Goal: Task Accomplishment & Management: Use online tool/utility

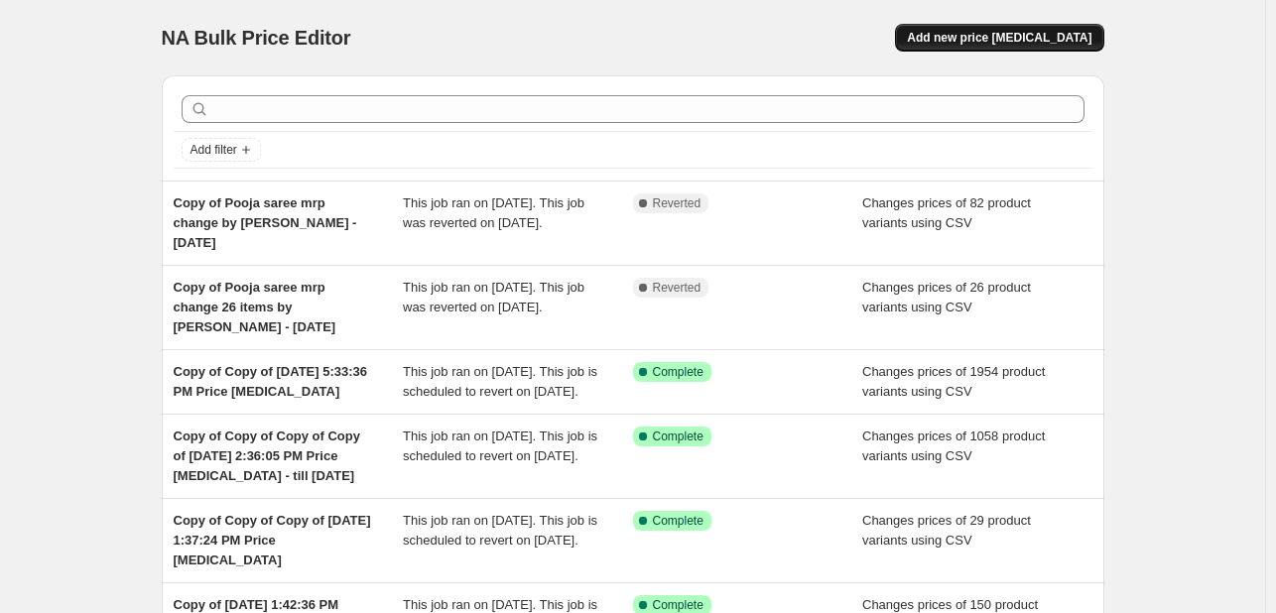
click at [985, 47] on button "Add new price [MEDICAL_DATA]" at bounding box center [999, 38] width 208 height 28
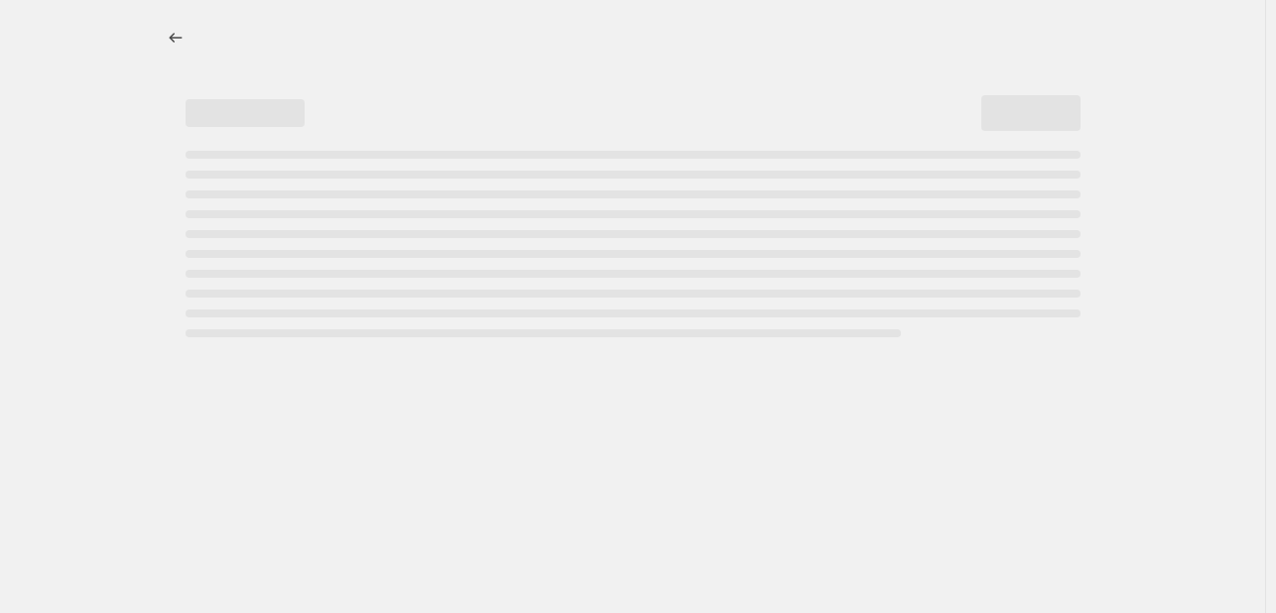
select select "percentage"
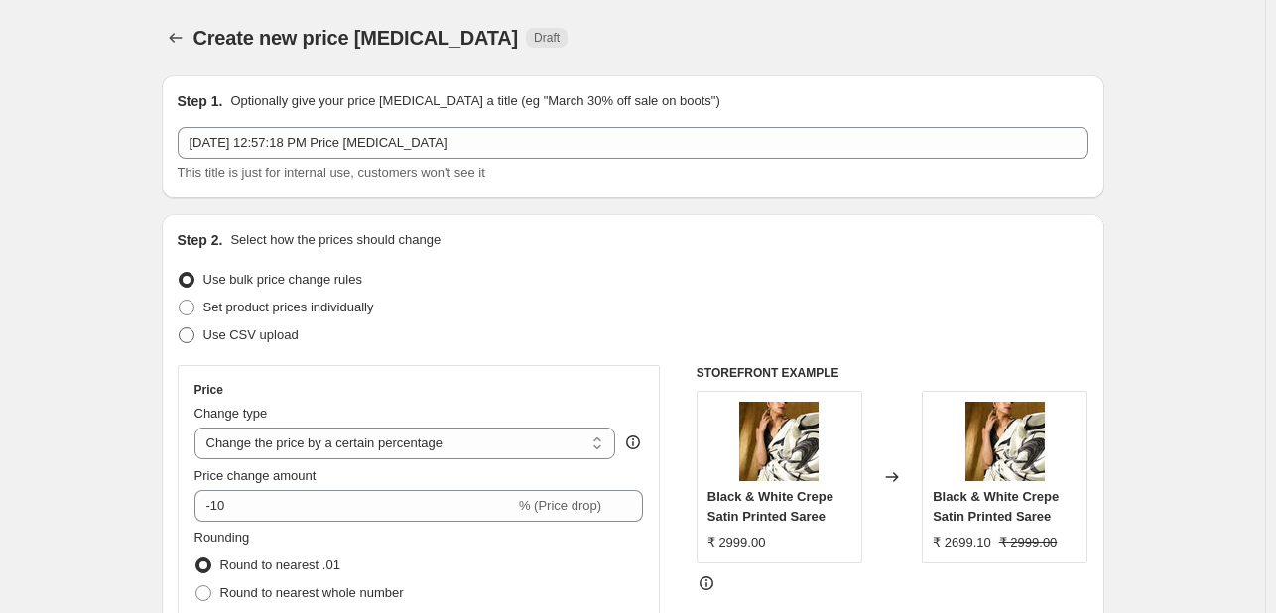
click at [230, 338] on span "Use CSV upload" at bounding box center [250, 335] width 95 height 15
click at [180, 328] on input "Use CSV upload" at bounding box center [179, 328] width 1 height 1
radio input "true"
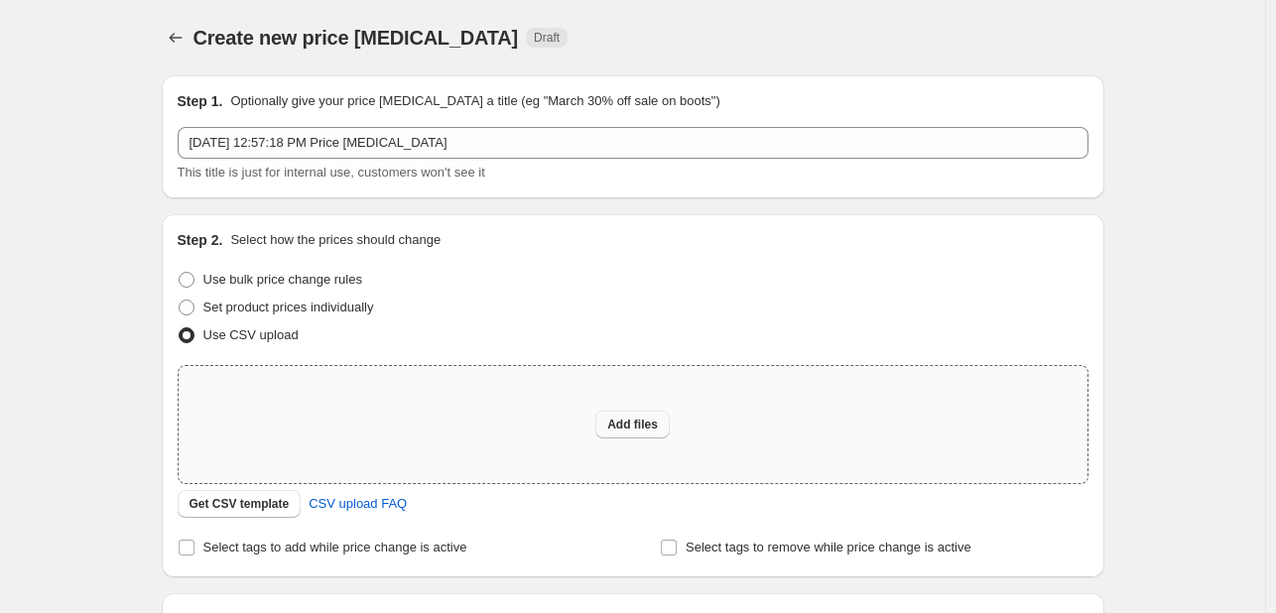
click at [639, 418] on span "Add files" at bounding box center [632, 425] width 51 height 16
type input "C:\fakepath\Sept Discount [DATE] to [DATE] - saree, suits and blouses - csv_tem…"
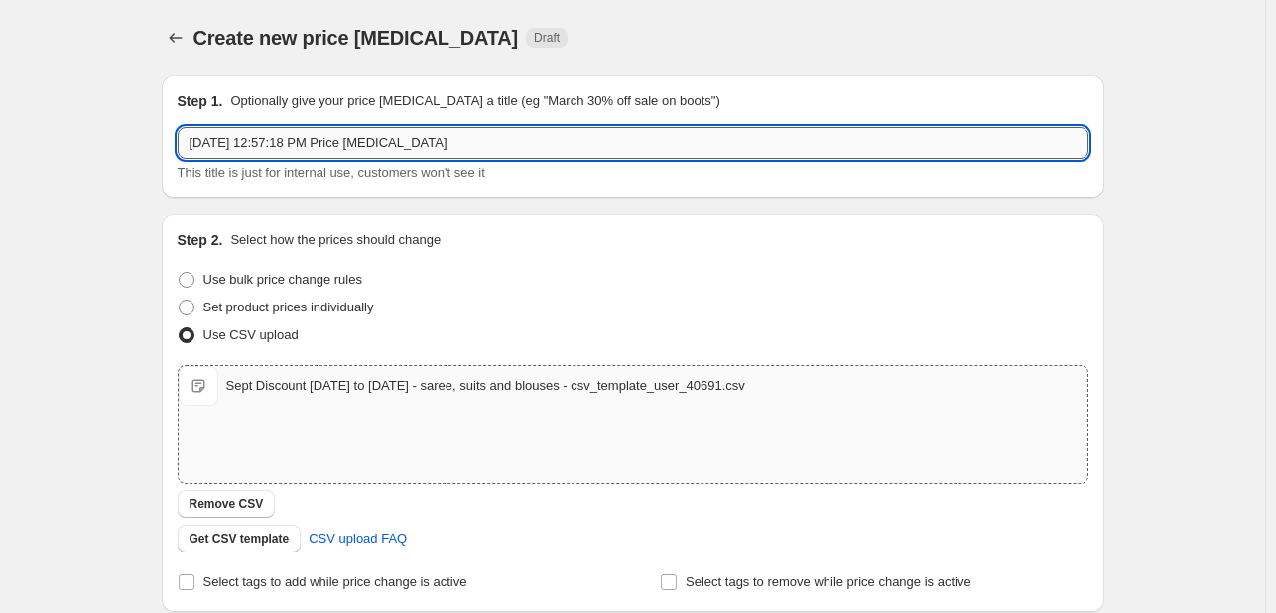
click at [392, 130] on input "[DATE] 12:57:18 PM Price [MEDICAL_DATA]" at bounding box center [633, 143] width 911 height 32
paste input "t Discount [DATE] to [DATE]"
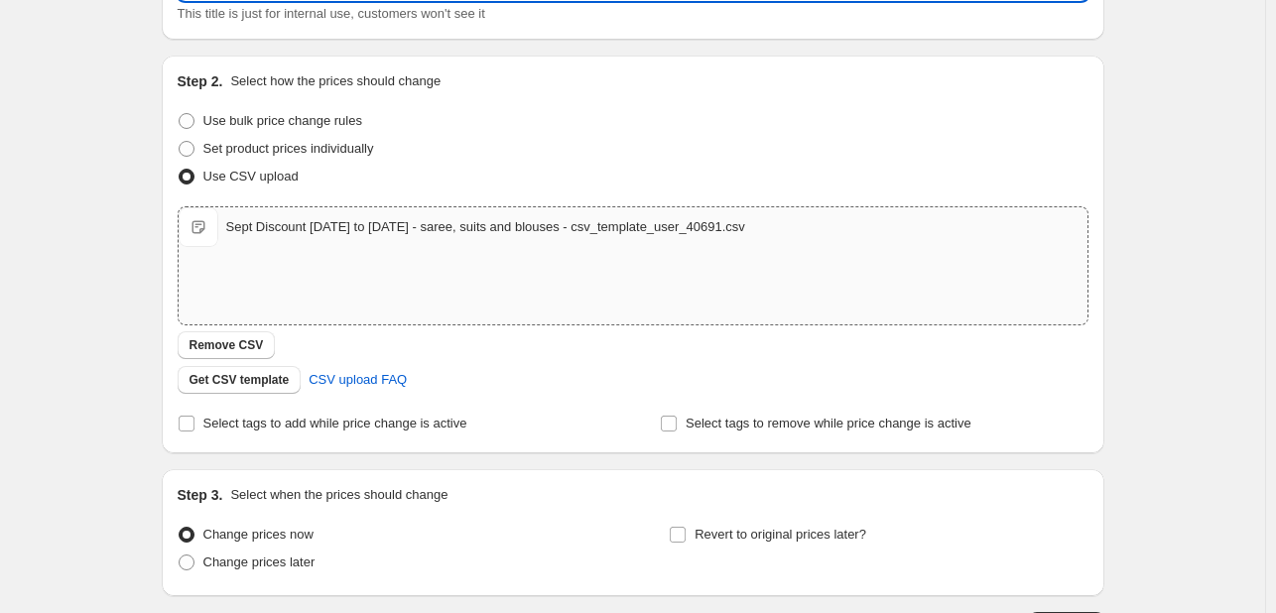
scroll to position [159, 0]
type input "Sept Discount [DATE] to [DATE], saree, suits and blouses"
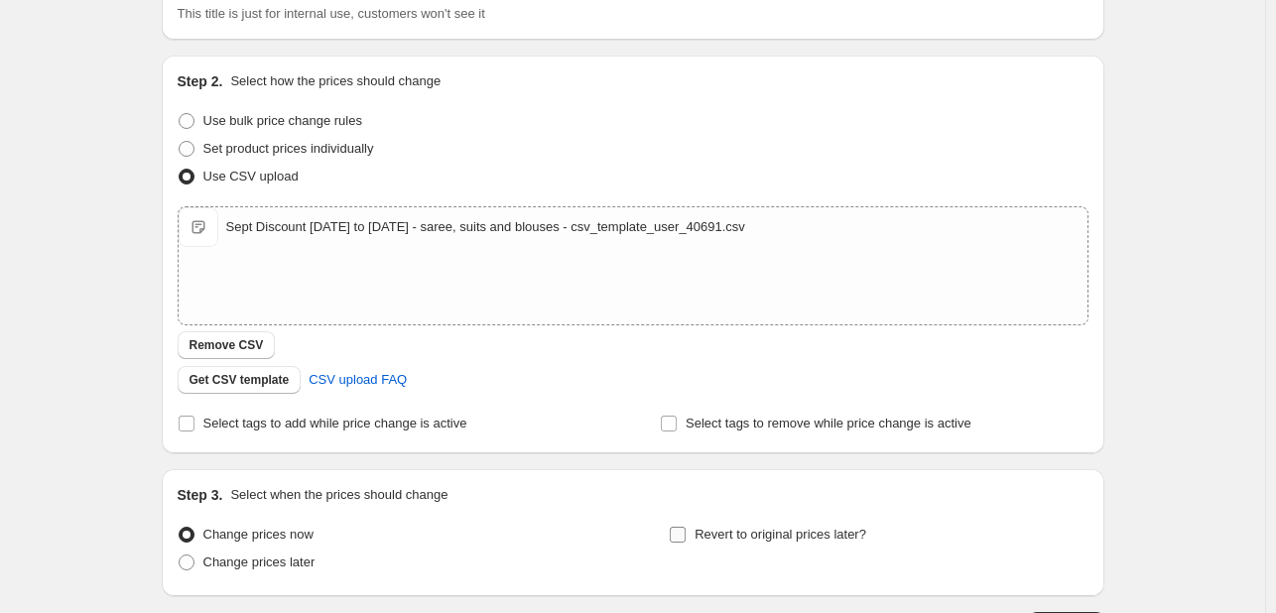
click at [739, 532] on span "Revert to original prices later?" at bounding box center [781, 534] width 172 height 15
click at [686, 532] on input "Revert to original prices later?" at bounding box center [678, 535] width 16 height 16
checkbox input "true"
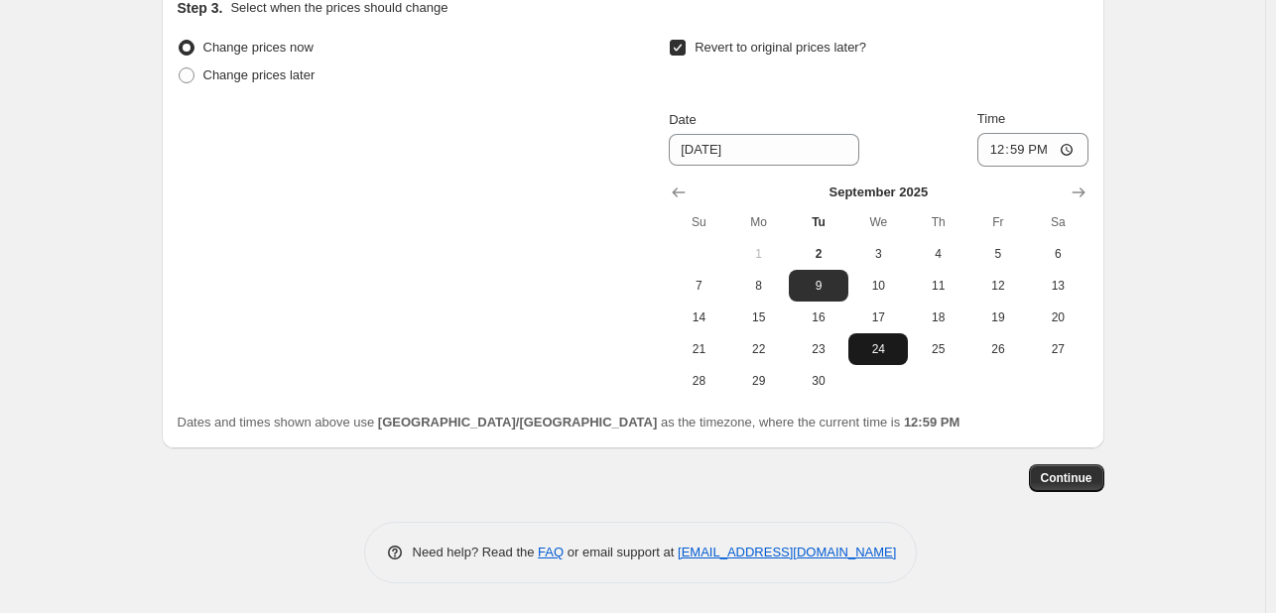
scroll to position [645, 0]
click at [1089, 186] on icon "Show next month, October 2025" at bounding box center [1079, 194] width 20 height 20
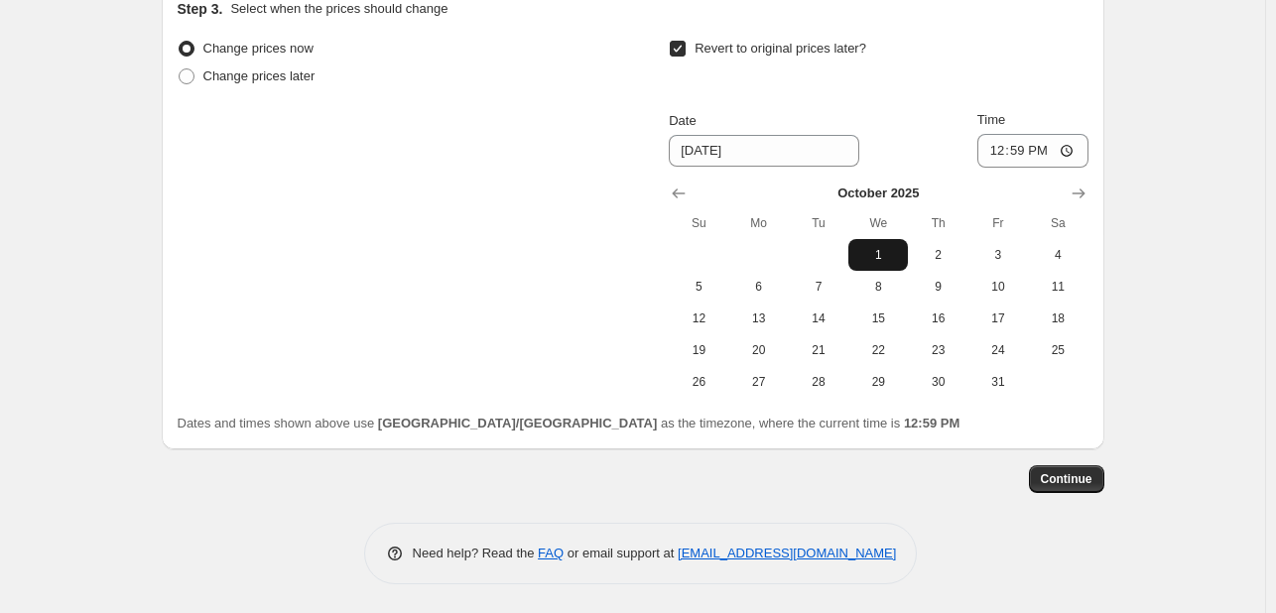
click at [887, 247] on span "1" at bounding box center [878, 255] width 44 height 16
type input "[DATE]"
click at [891, 254] on span "1" at bounding box center [878, 255] width 44 height 16
click at [1086, 476] on span "Continue" at bounding box center [1067, 479] width 52 height 16
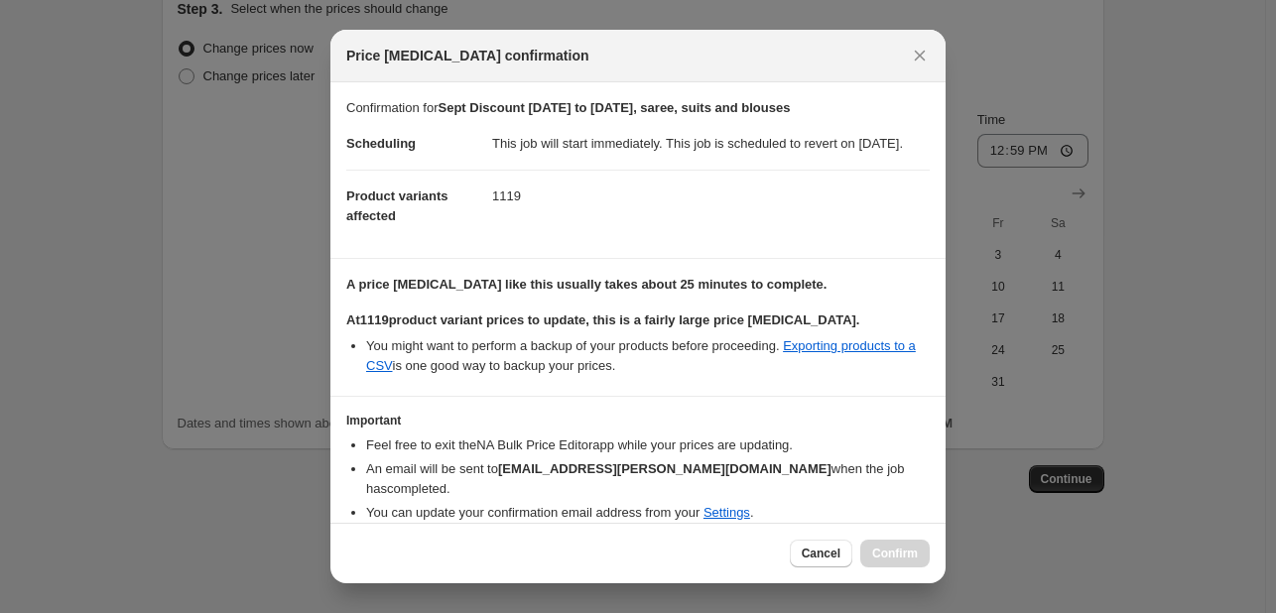
scroll to position [79, 0]
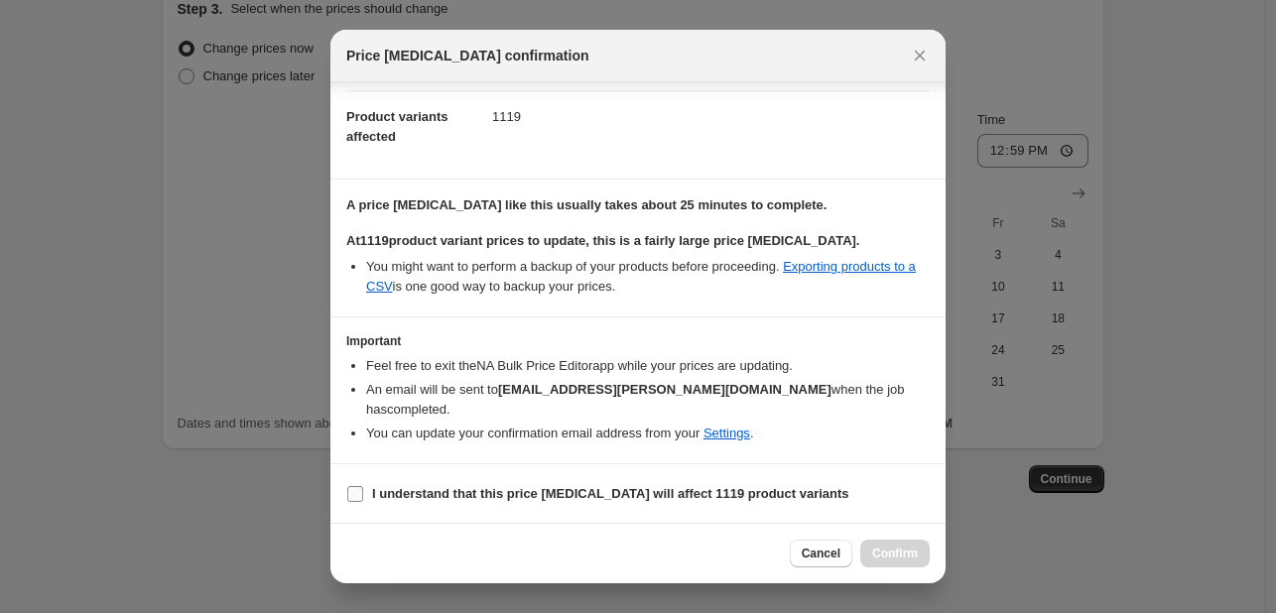
click at [353, 499] on input "I understand that this price [MEDICAL_DATA] will affect 1119 product variants" at bounding box center [355, 494] width 16 height 16
checkbox input "true"
click at [909, 560] on span "Confirm" at bounding box center [895, 554] width 46 height 16
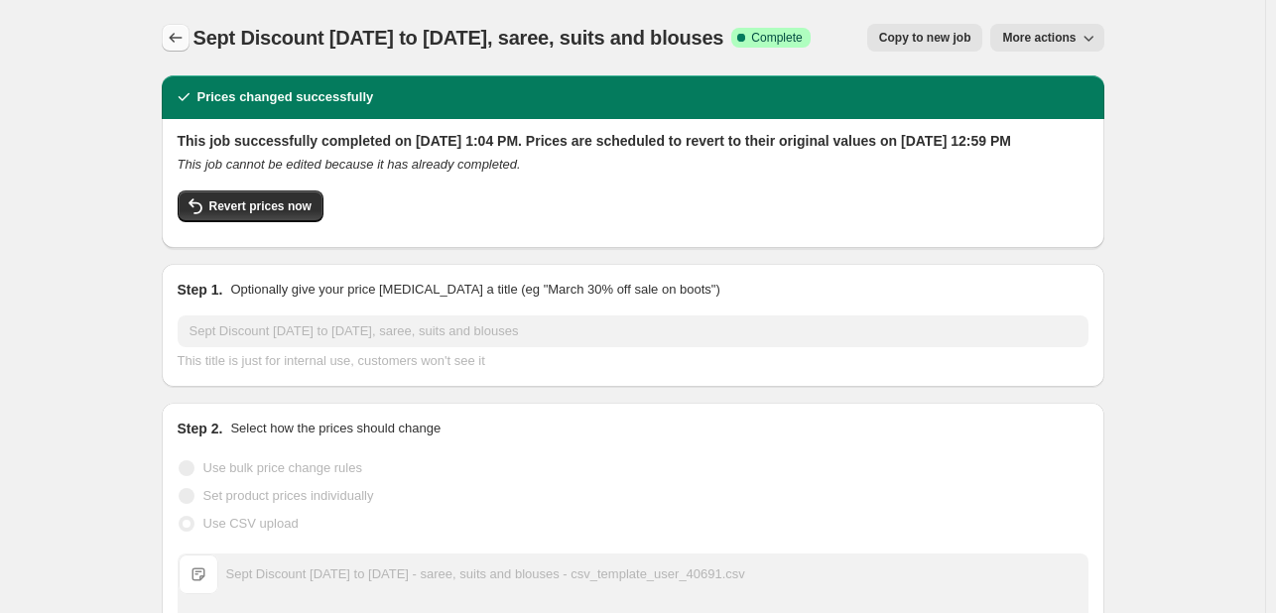
click at [186, 39] on icon "Price change jobs" at bounding box center [176, 38] width 20 height 20
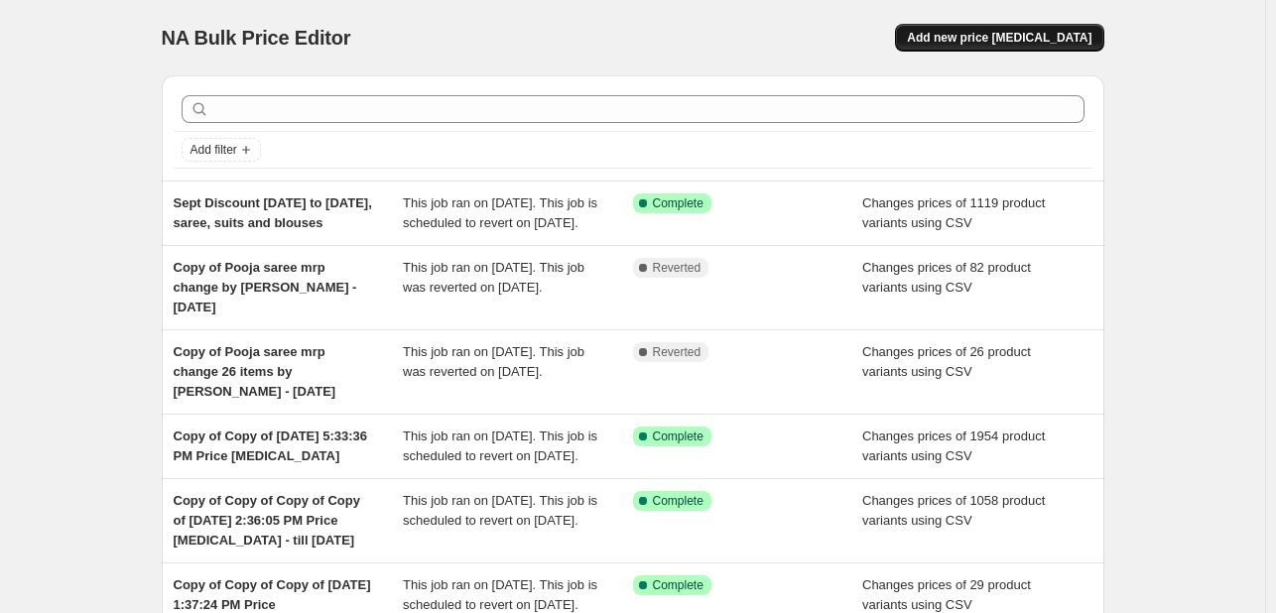
click at [1034, 36] on span "Add new price [MEDICAL_DATA]" at bounding box center [999, 38] width 185 height 16
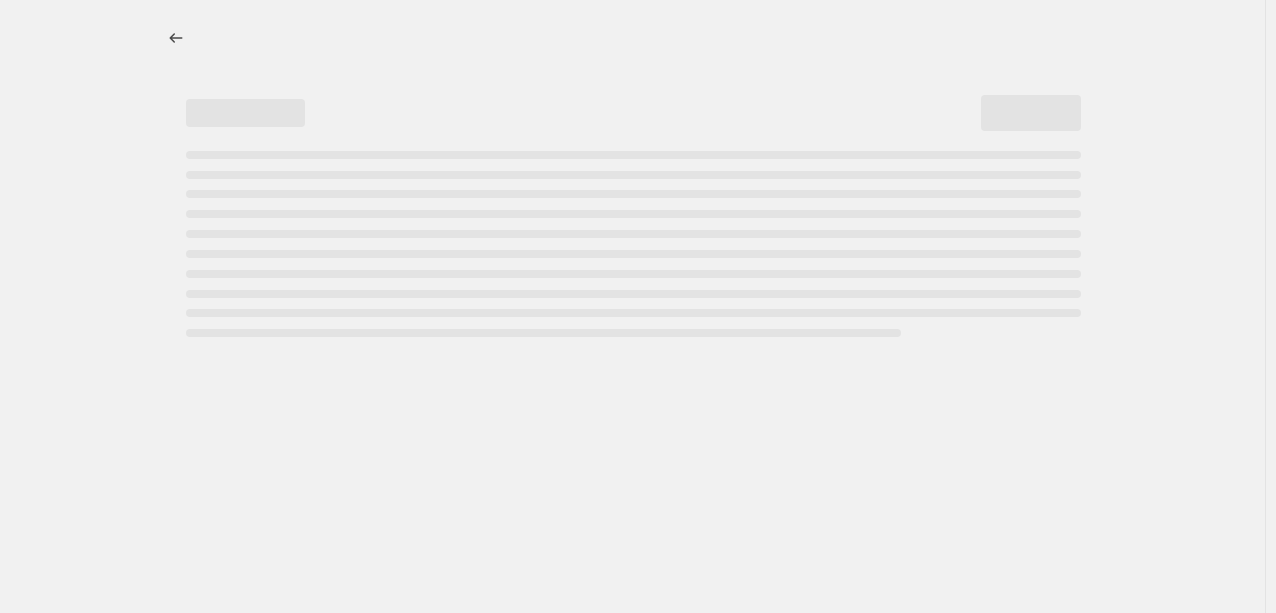
select select "percentage"
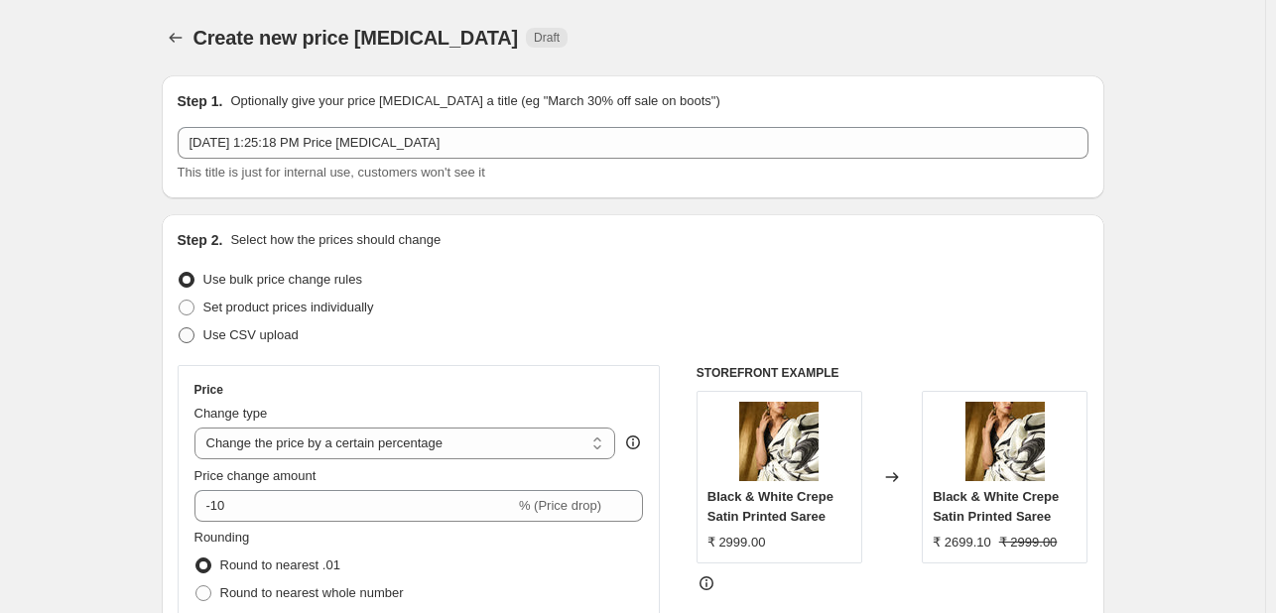
click at [258, 338] on span "Use CSV upload" at bounding box center [250, 335] width 95 height 15
click at [180, 328] on input "Use CSV upload" at bounding box center [179, 328] width 1 height 1
radio input "true"
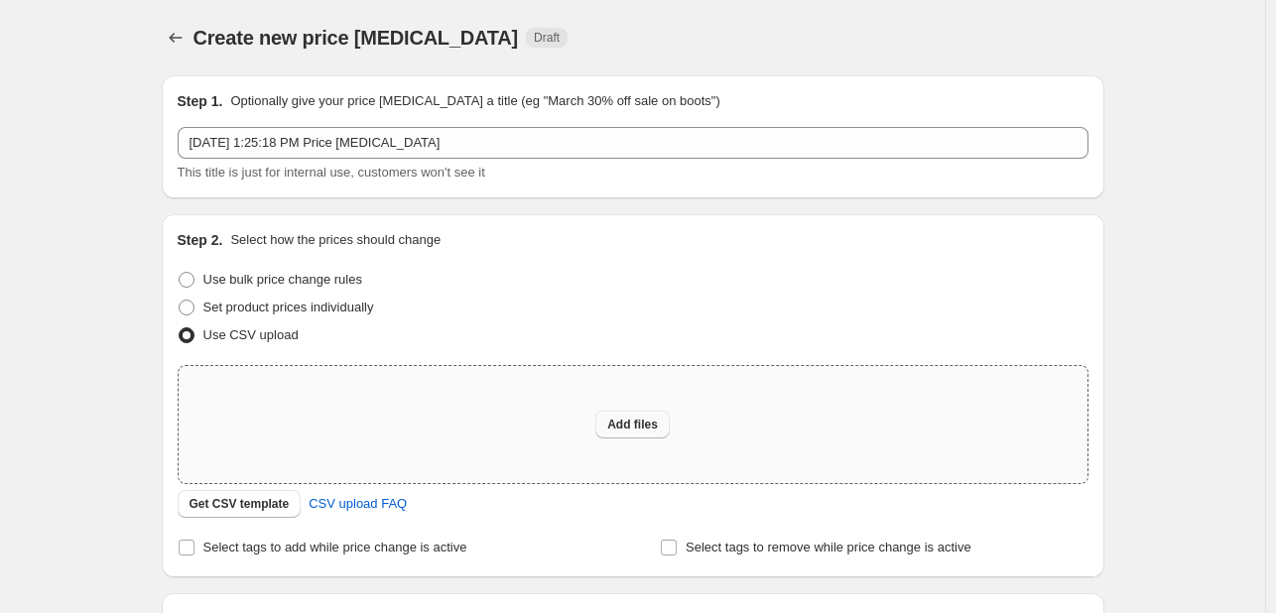
click at [635, 432] on span "Add files" at bounding box center [632, 425] width 51 height 16
type input "C:\fakepath\Myntra Suit Cost 1st Sept 25 - csv_template_user_40691.csv"
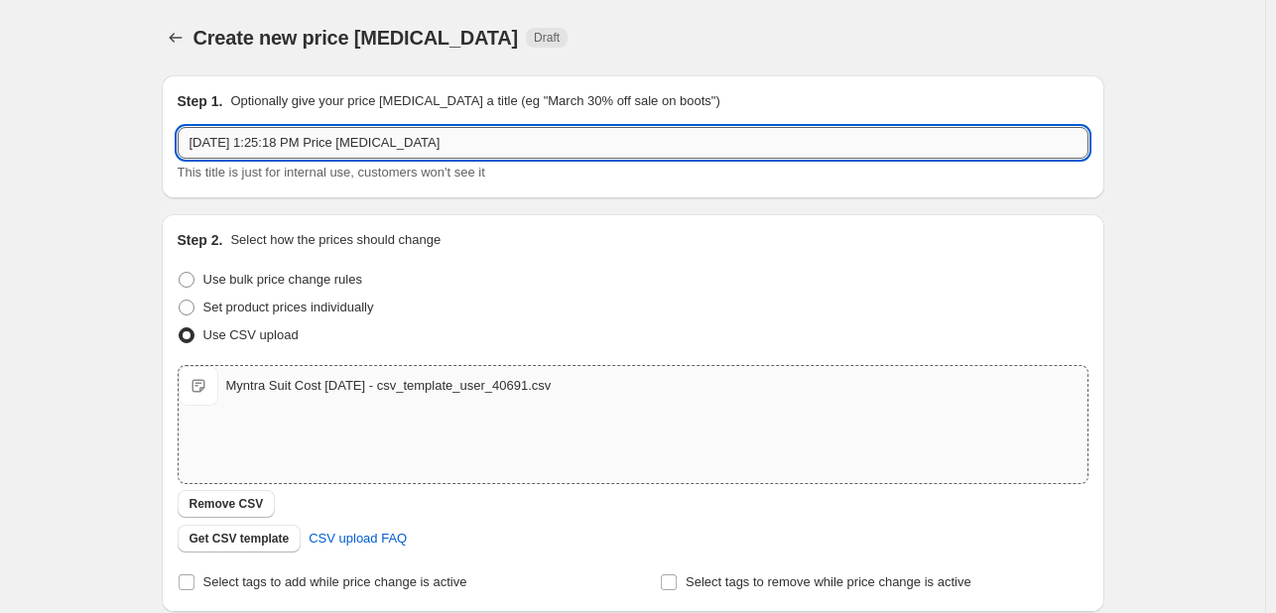
click at [326, 144] on input "Sep 2, 2025, 1:25:18 PM Price change job" at bounding box center [633, 143] width 911 height 32
paste input "Myntra Suit Cost 1st Sept 25"
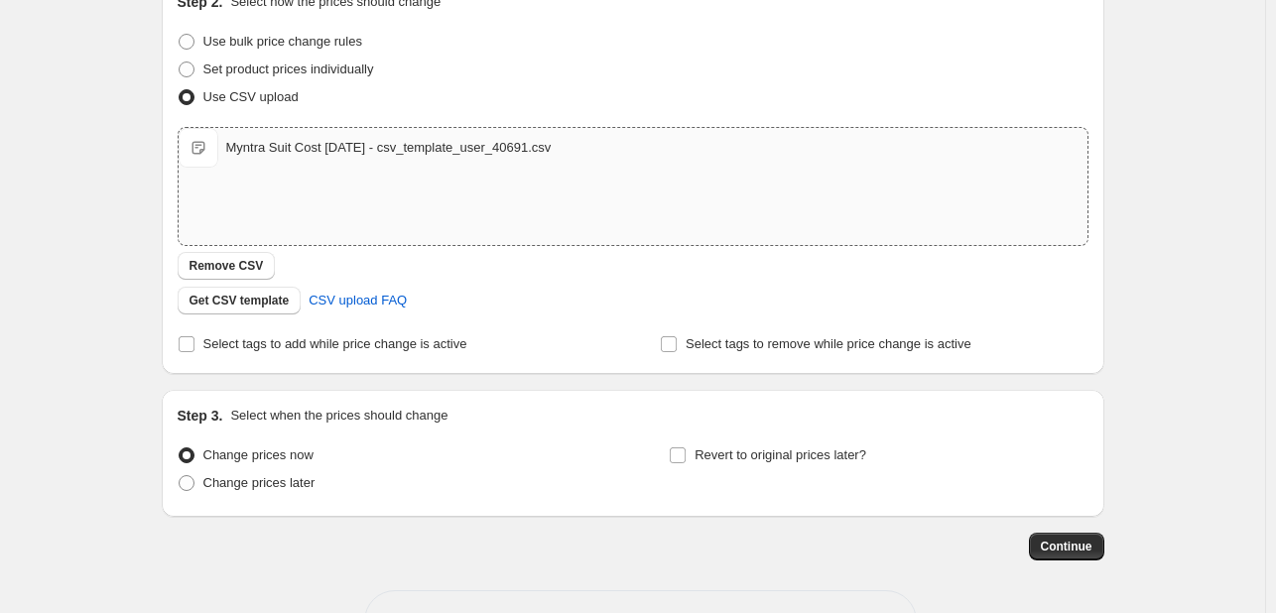
scroll to position [242, 0]
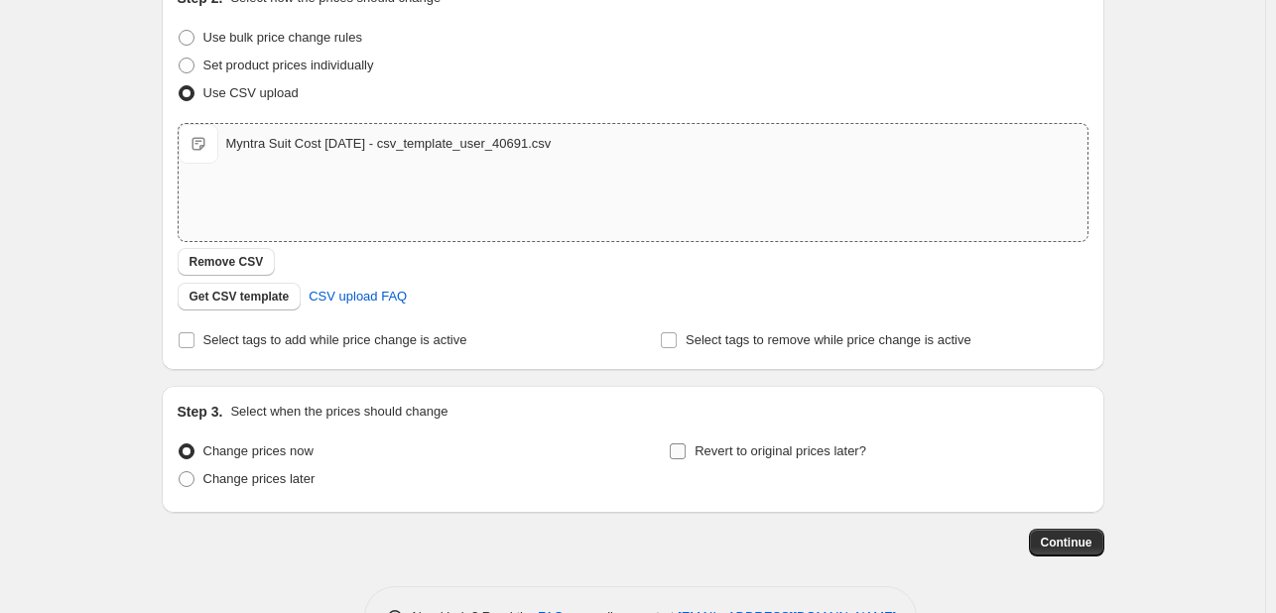
type input "Myntra Suit Cost 1st Sept 25"
click at [686, 458] on input "Revert to original prices later?" at bounding box center [678, 452] width 16 height 16
checkbox input "true"
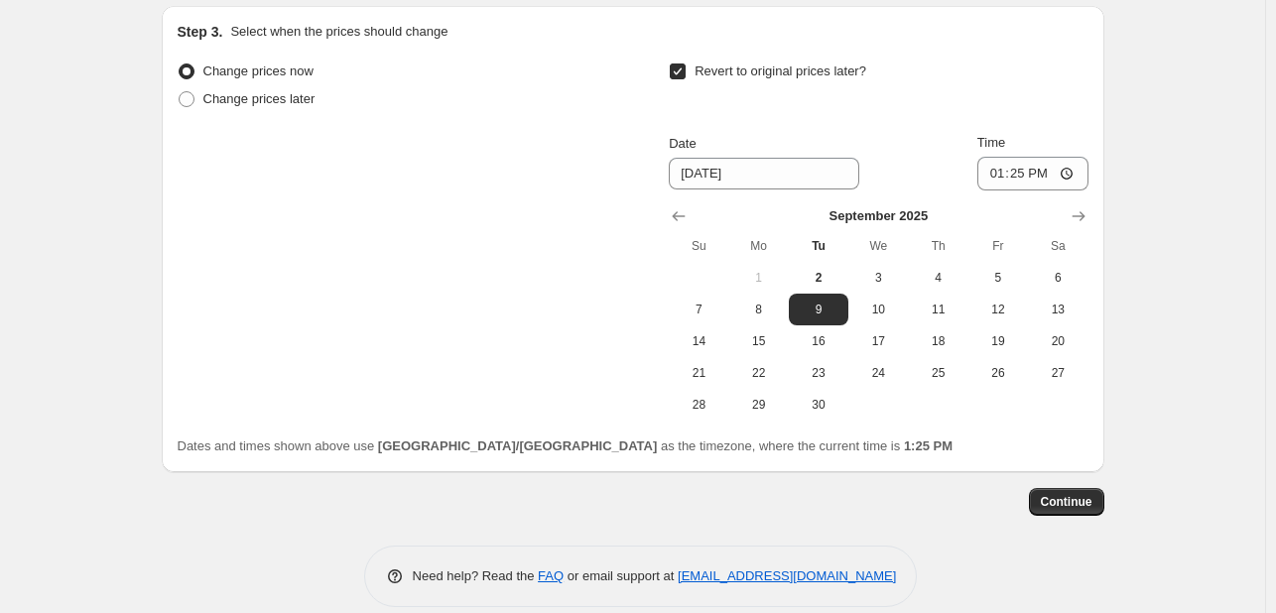
scroll to position [623, 0]
click at [826, 409] on span "30" at bounding box center [819, 404] width 44 height 16
type input "9/30/2025"
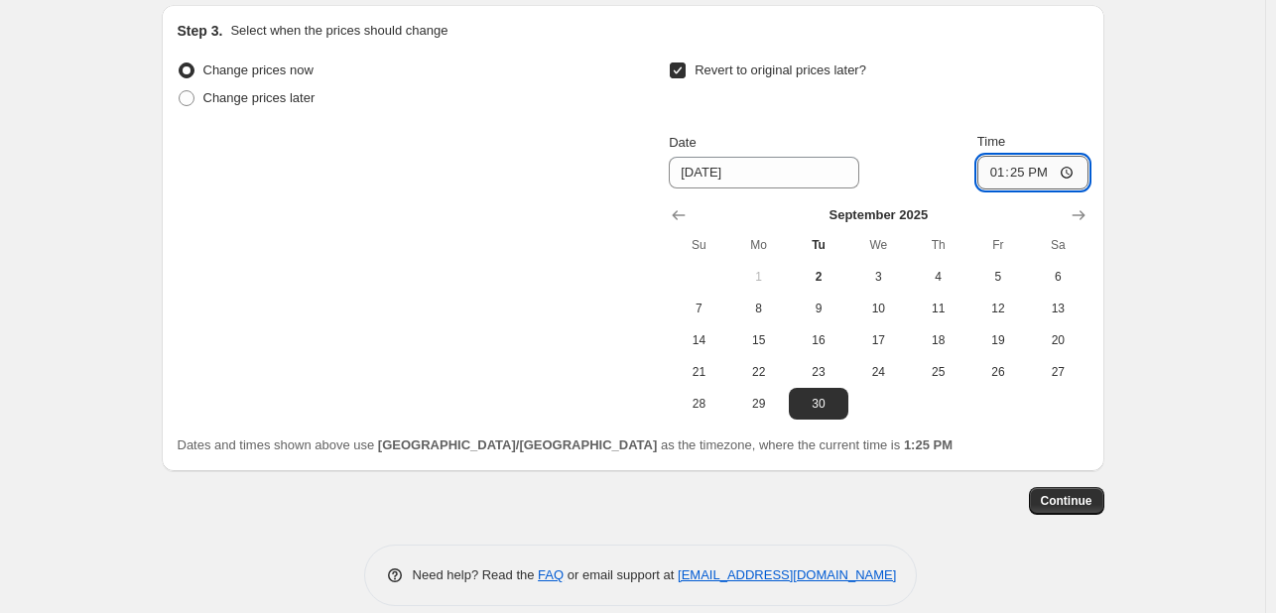
click at [1079, 179] on input "13:25" at bounding box center [1033, 173] width 111 height 34
type input "12:25"
click at [1066, 497] on span "Continue" at bounding box center [1067, 501] width 52 height 16
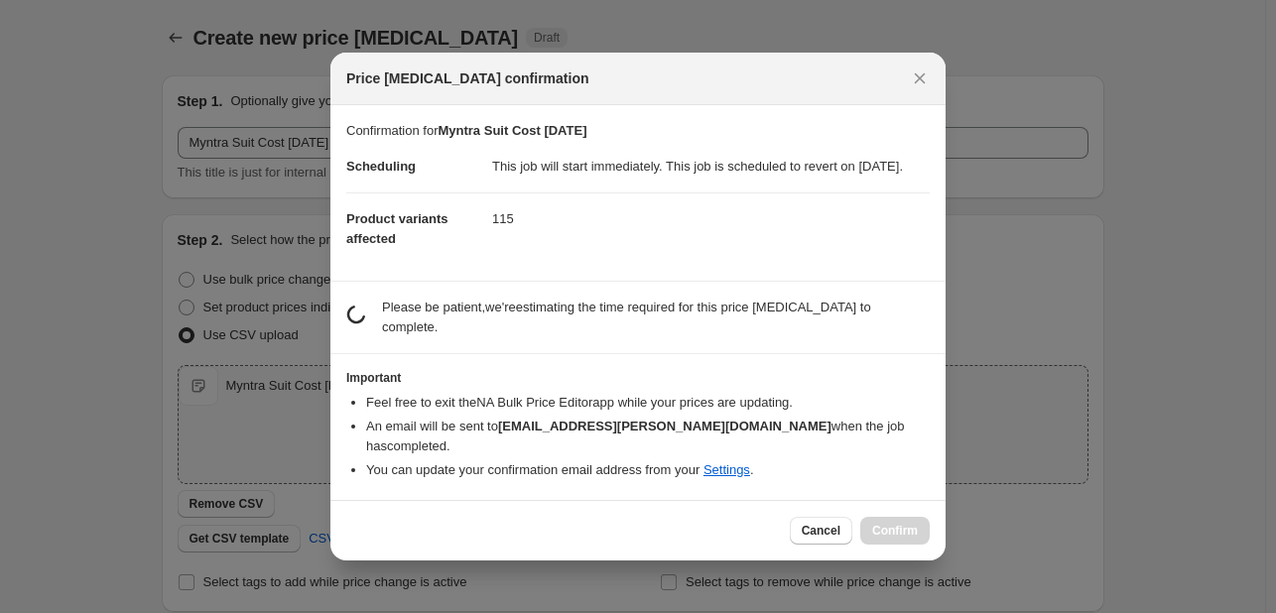
scroll to position [0, 0]
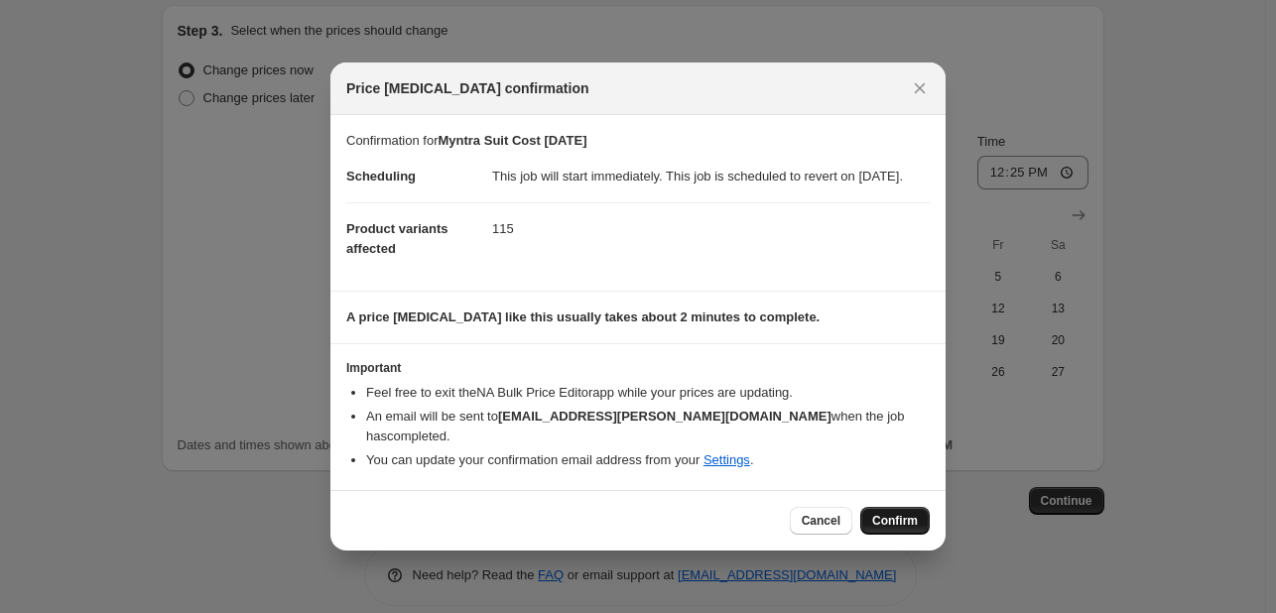
click at [882, 517] on span "Confirm" at bounding box center [895, 521] width 46 height 16
